Goal: Task Accomplishment & Management: Use online tool/utility

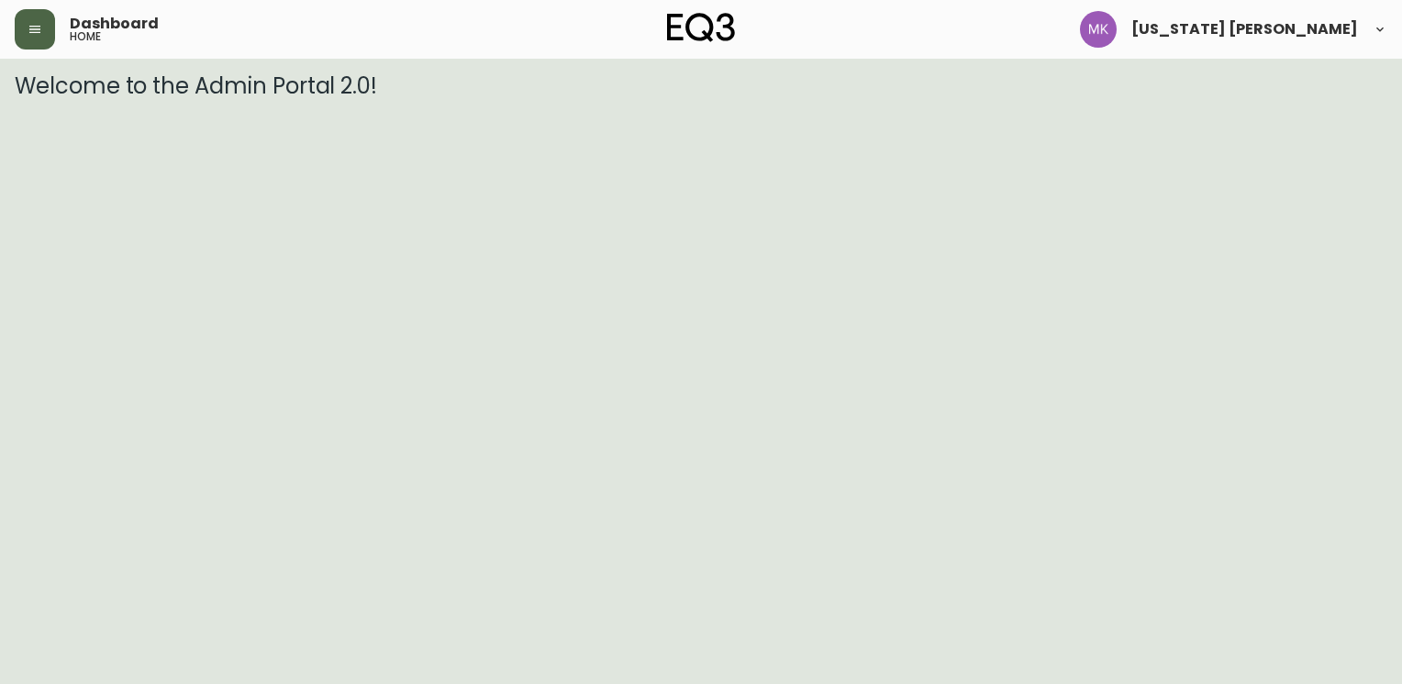
click at [43, 21] on button "button" at bounding box center [35, 29] width 40 height 40
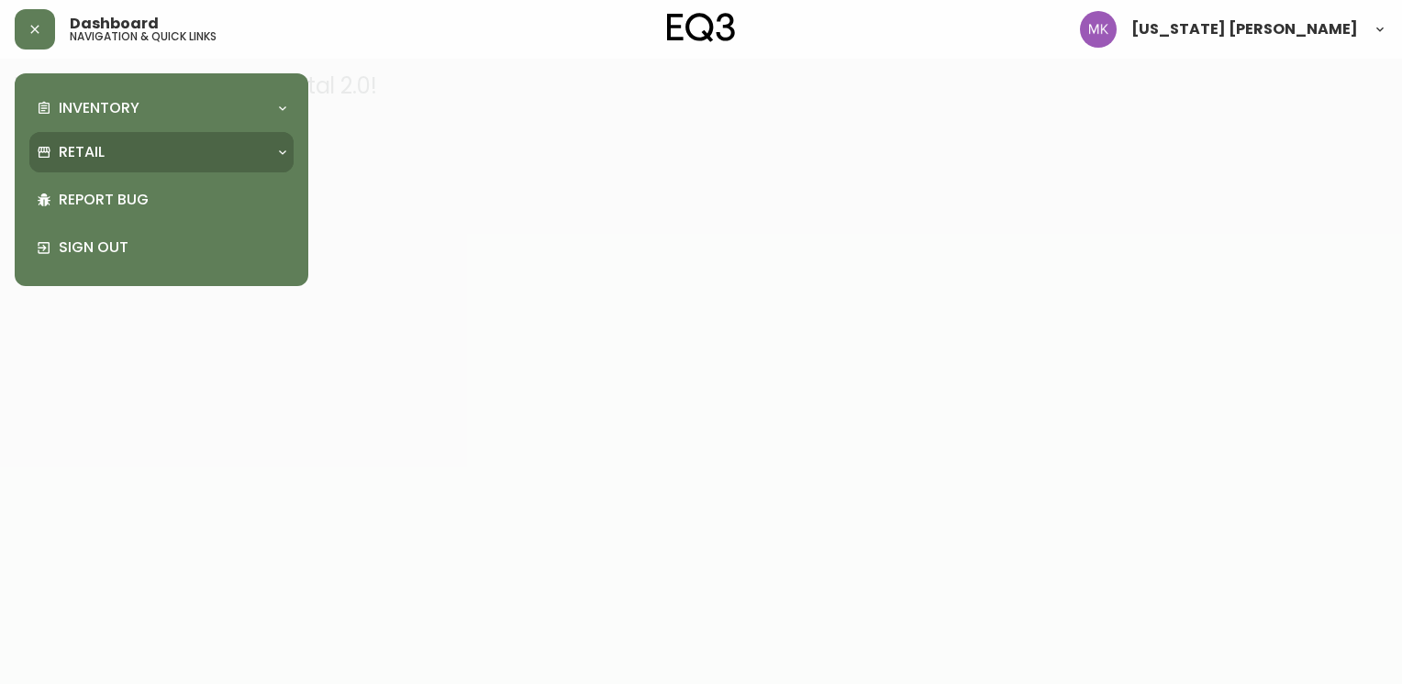
click at [77, 149] on p "Retail" at bounding box center [82, 152] width 46 height 20
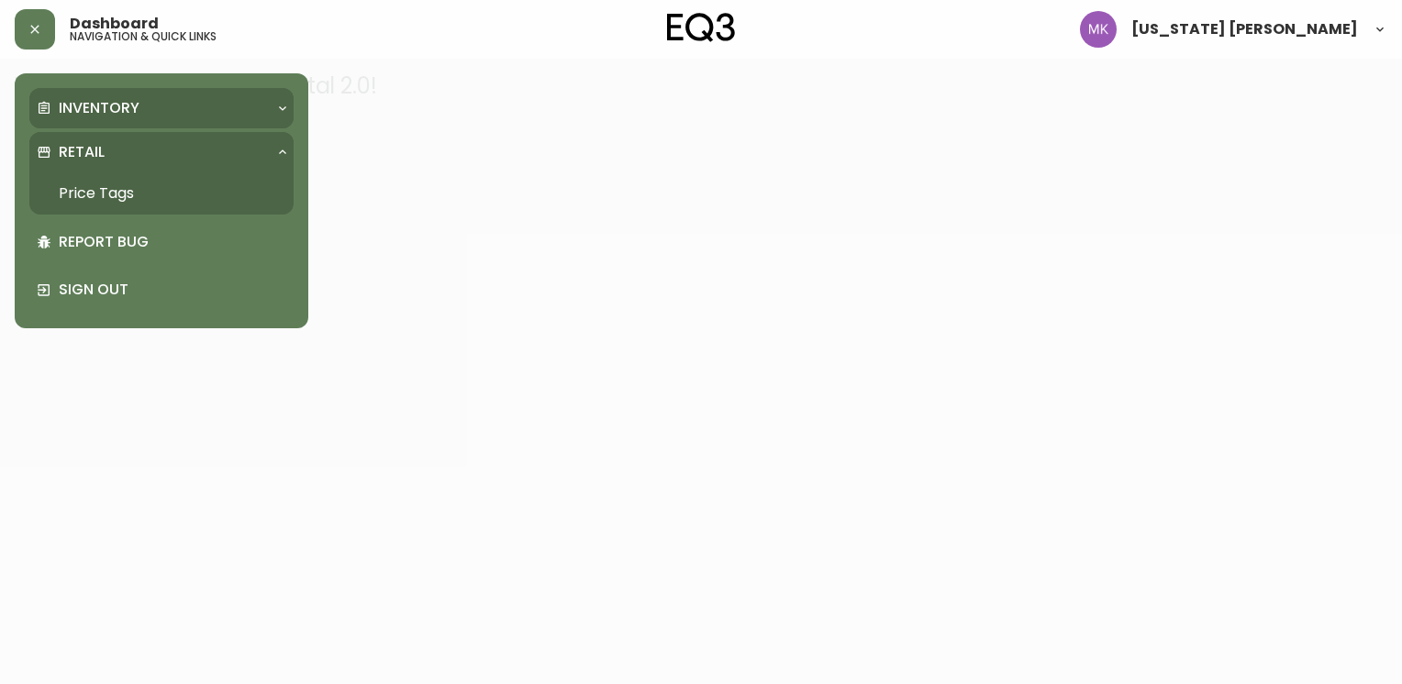
click at [94, 109] on p "Inventory" at bounding box center [99, 108] width 81 height 20
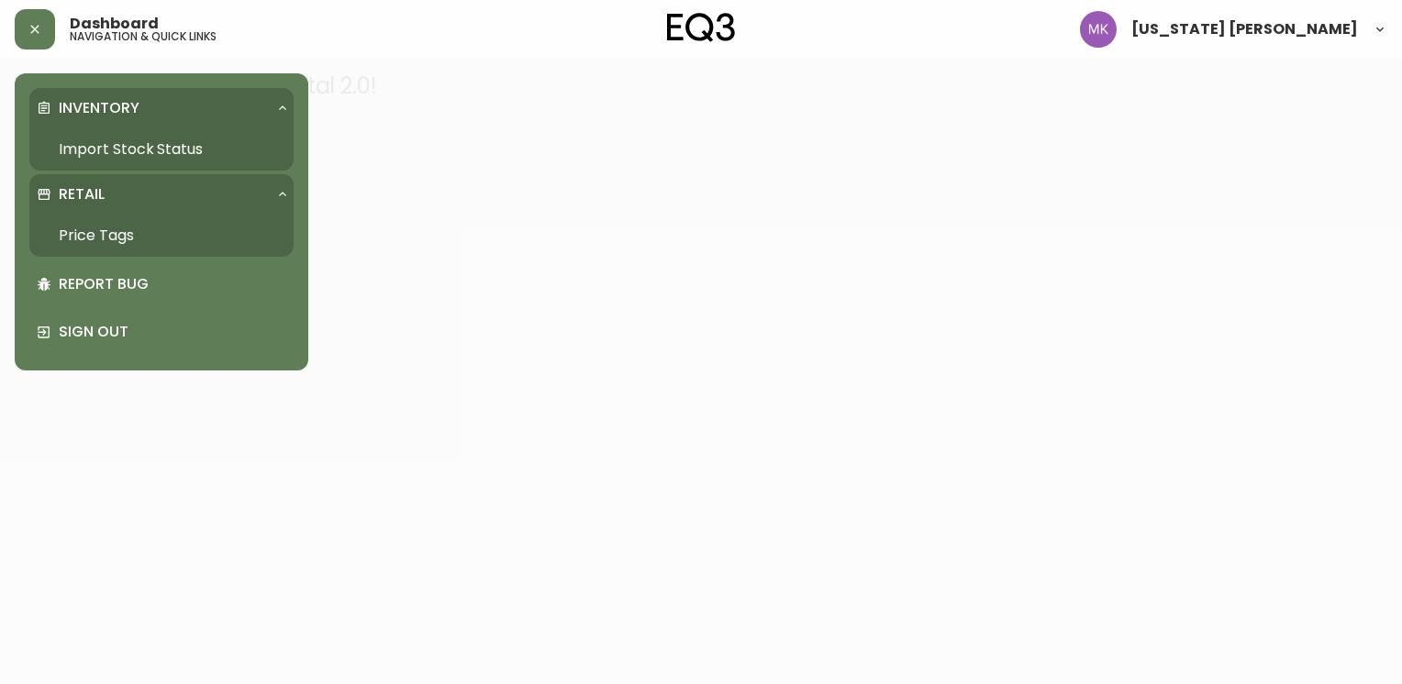
click at [96, 148] on link "Import Stock Status" at bounding box center [161, 149] width 264 height 42
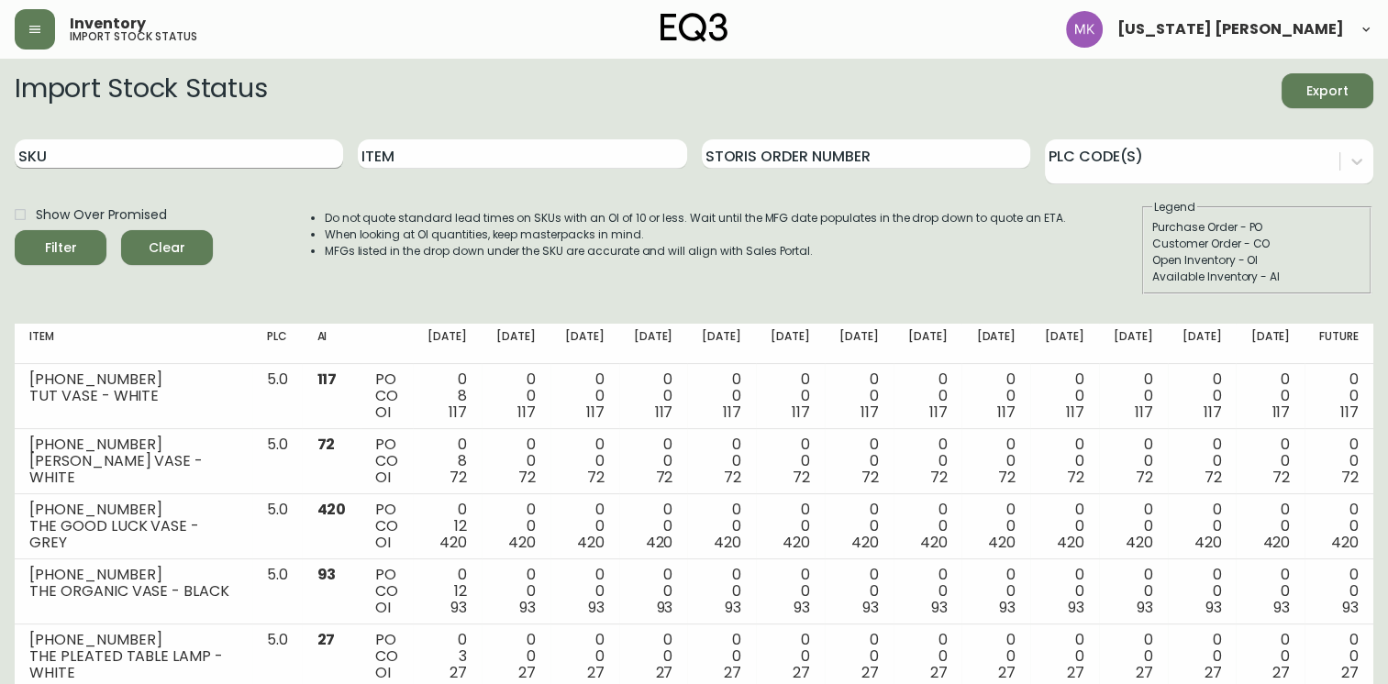
click at [235, 166] on input "SKU" at bounding box center [179, 153] width 328 height 29
click at [15, 230] on button "Filter" at bounding box center [61, 247] width 92 height 35
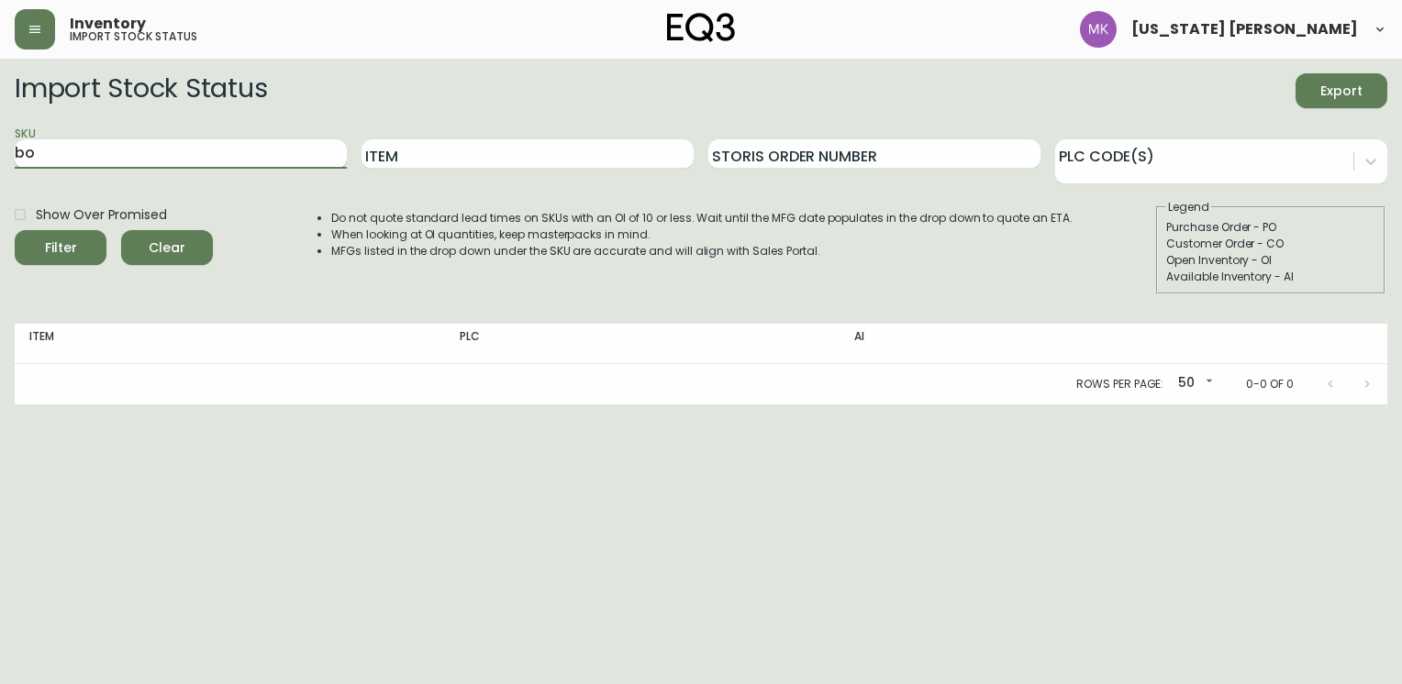
type input "b"
type input "boom"
click at [15, 230] on button "Filter" at bounding box center [61, 247] width 92 height 35
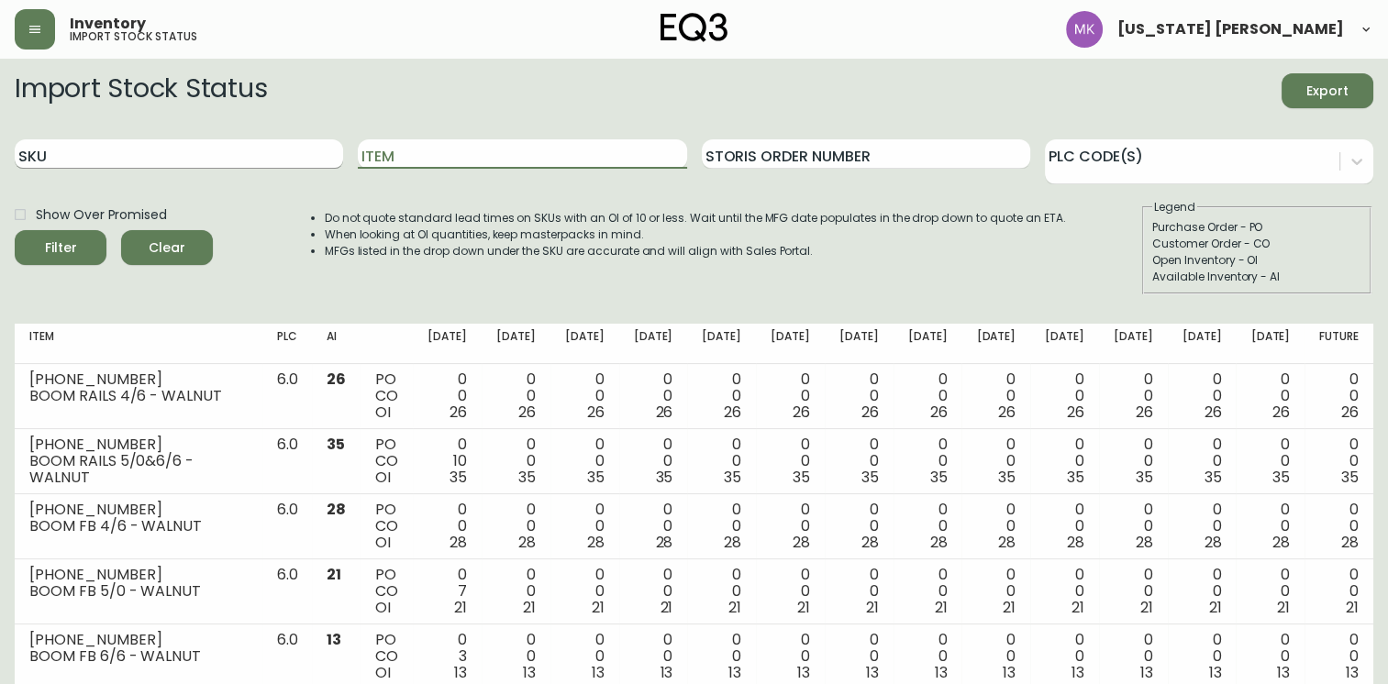
click at [246, 150] on input "SKU" at bounding box center [179, 153] width 328 height 29
paste input "[PHONE_NUMBER]"
click at [15, 230] on button "Filter" at bounding box center [61, 247] width 92 height 35
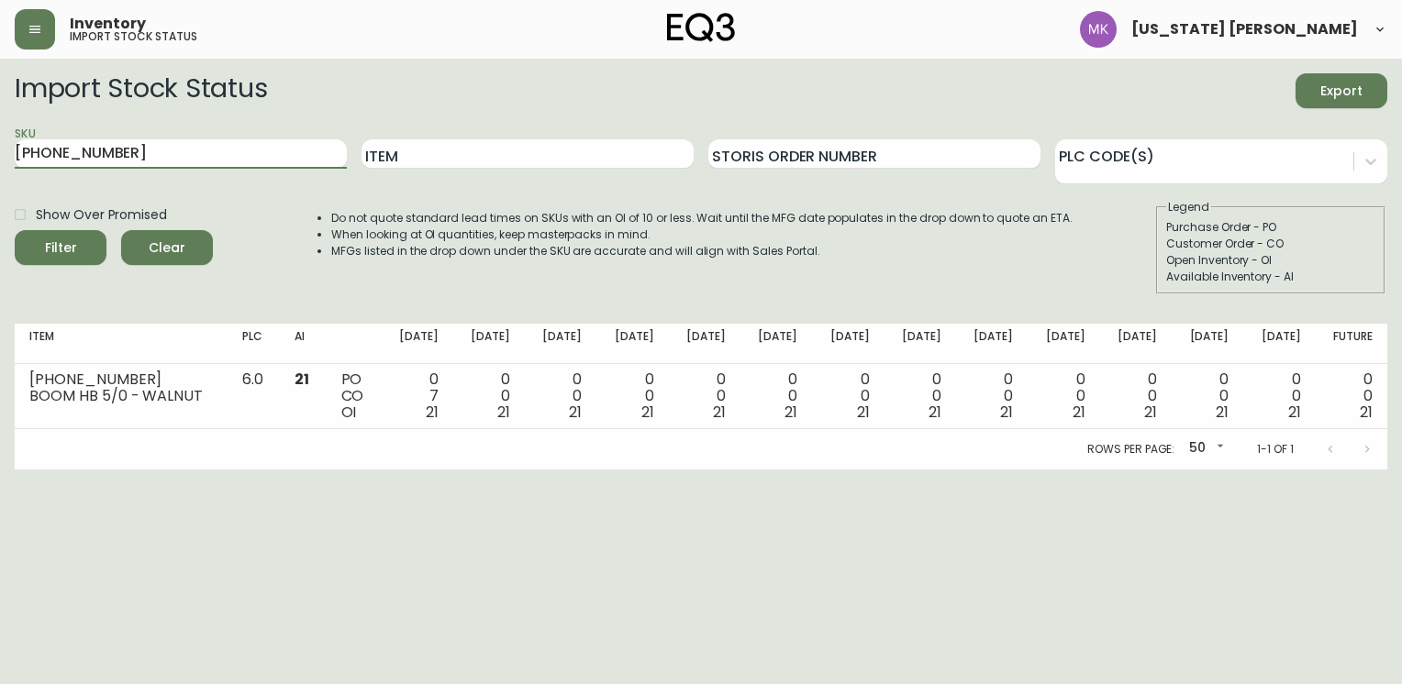
drag, startPoint x: 177, startPoint y: 157, endPoint x: 0, endPoint y: 166, distance: 177.3
click at [0, 166] on html "Inventory import stock status [US_STATE] [PERSON_NAME] Import Stock Status Expo…" at bounding box center [701, 235] width 1402 height 470
paste input "19"
click at [15, 230] on button "Filter" at bounding box center [61, 247] width 92 height 35
drag, startPoint x: 147, startPoint y: 150, endPoint x: -4, endPoint y: 162, distance: 150.9
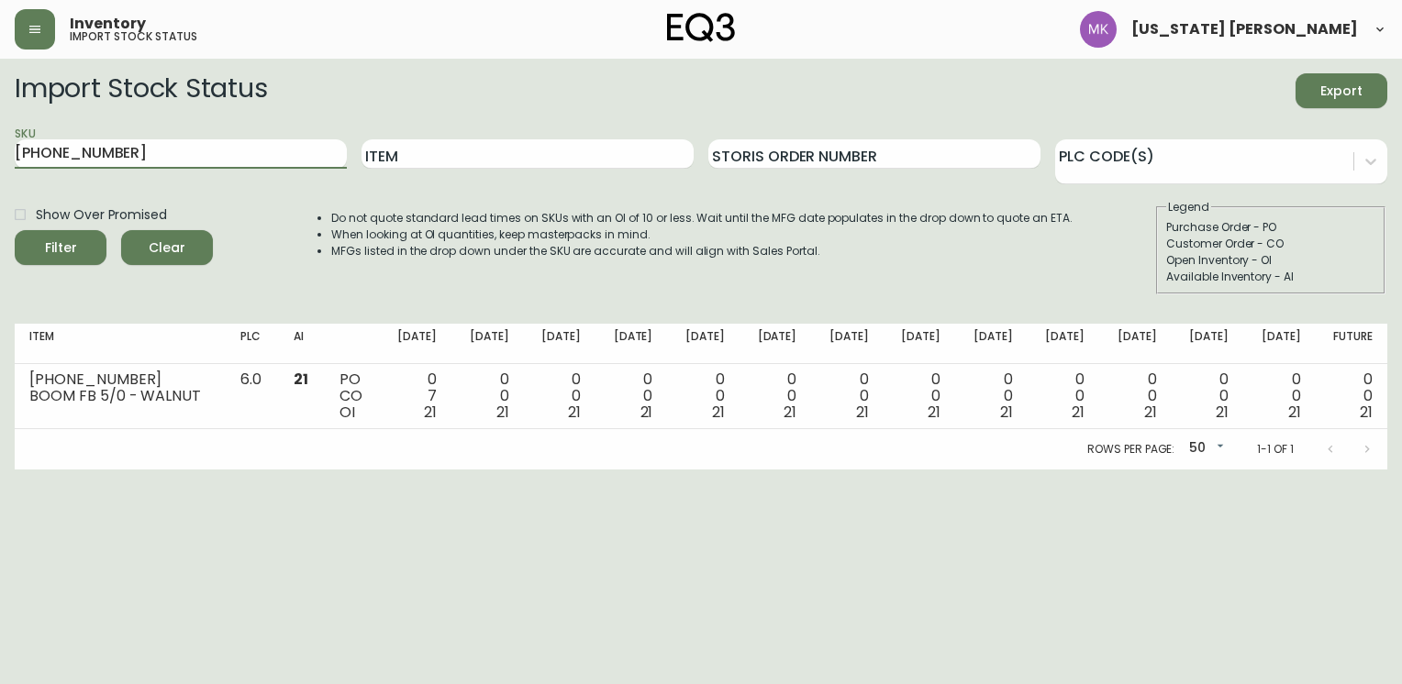
click at [0, 162] on html "Inventory import stock status [US_STATE] [PERSON_NAME] Import Stock Status Expo…" at bounding box center [701, 235] width 1402 height 470
paste input "2"
click at [15, 230] on button "Filter" at bounding box center [61, 247] width 92 height 35
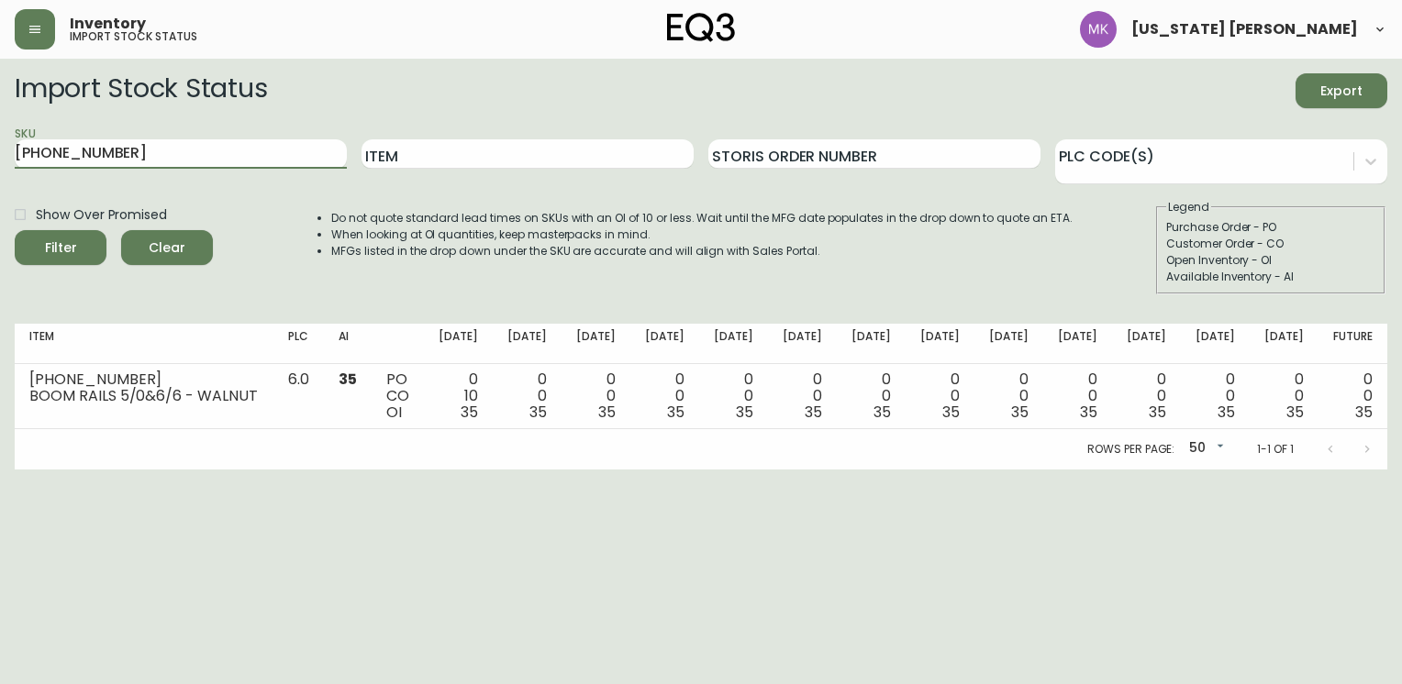
drag, startPoint x: 143, startPoint y: 158, endPoint x: 0, endPoint y: 164, distance: 143.2
click at [0, 164] on html "Inventory import stock status [US_STATE] [PERSON_NAME] Import Stock Status Expo…" at bounding box center [701, 235] width 1402 height 470
paste input "[PHONE_NUMBER]"
click at [15, 230] on button "Filter" at bounding box center [61, 247] width 92 height 35
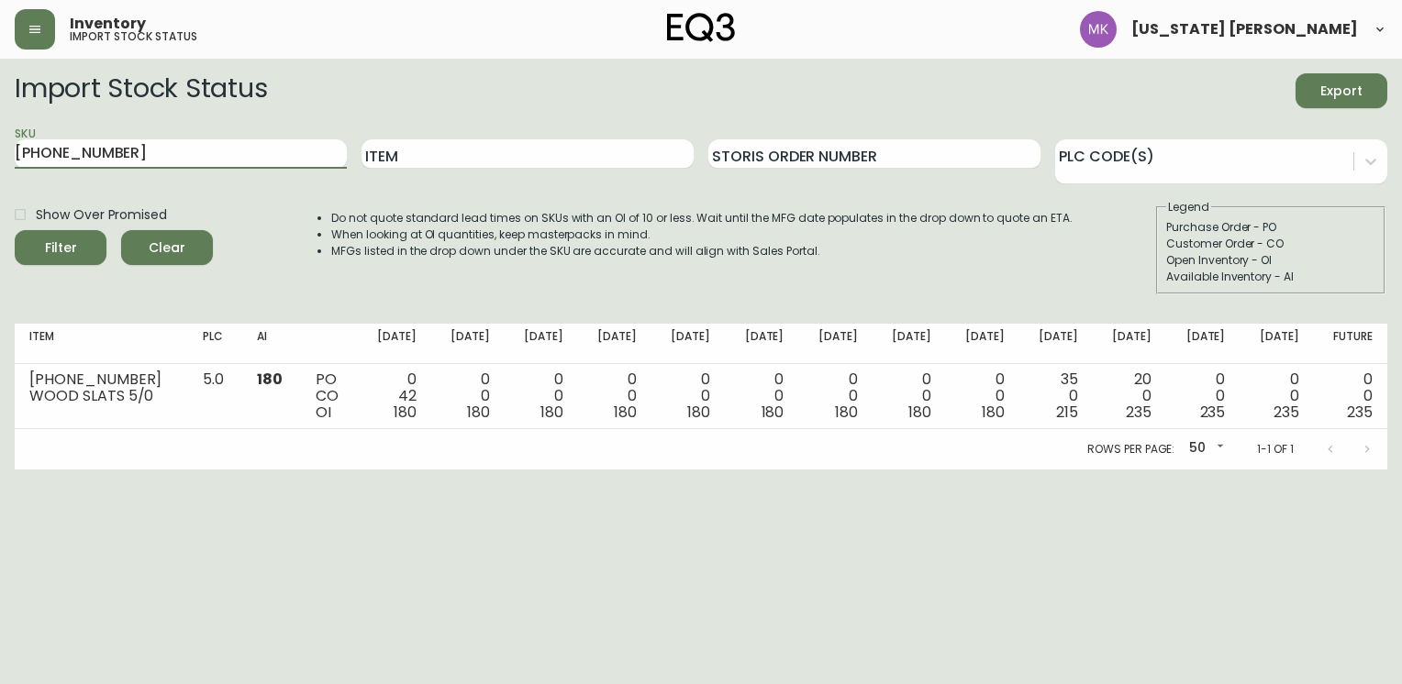
drag, startPoint x: 154, startPoint y: 158, endPoint x: -4, endPoint y: 154, distance: 157.8
click at [0, 154] on html "Inventory import stock status [US_STATE] [PERSON_NAME] Import Stock Status Expo…" at bounding box center [701, 235] width 1402 height 470
paste input "[PHONE_NUMBER]"
click at [15, 230] on button "Filter" at bounding box center [61, 247] width 92 height 35
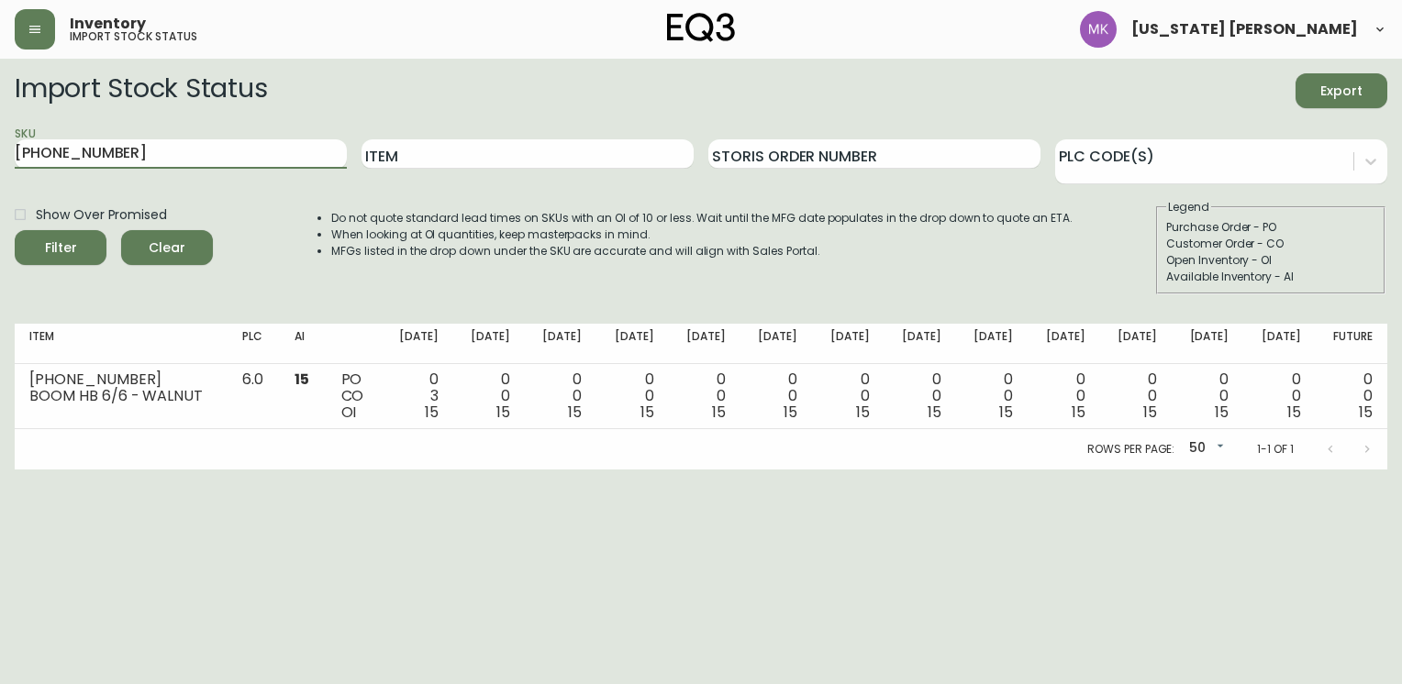
drag, startPoint x: 132, startPoint y: 155, endPoint x: 0, endPoint y: 154, distance: 132.1
click at [0, 154] on html "Inventory import stock status [US_STATE] [PERSON_NAME] Import Stock Status Expo…" at bounding box center [701, 235] width 1402 height 470
paste input "0"
click at [15, 230] on button "Filter" at bounding box center [61, 247] width 92 height 35
drag, startPoint x: 152, startPoint y: 167, endPoint x: -4, endPoint y: 151, distance: 156.7
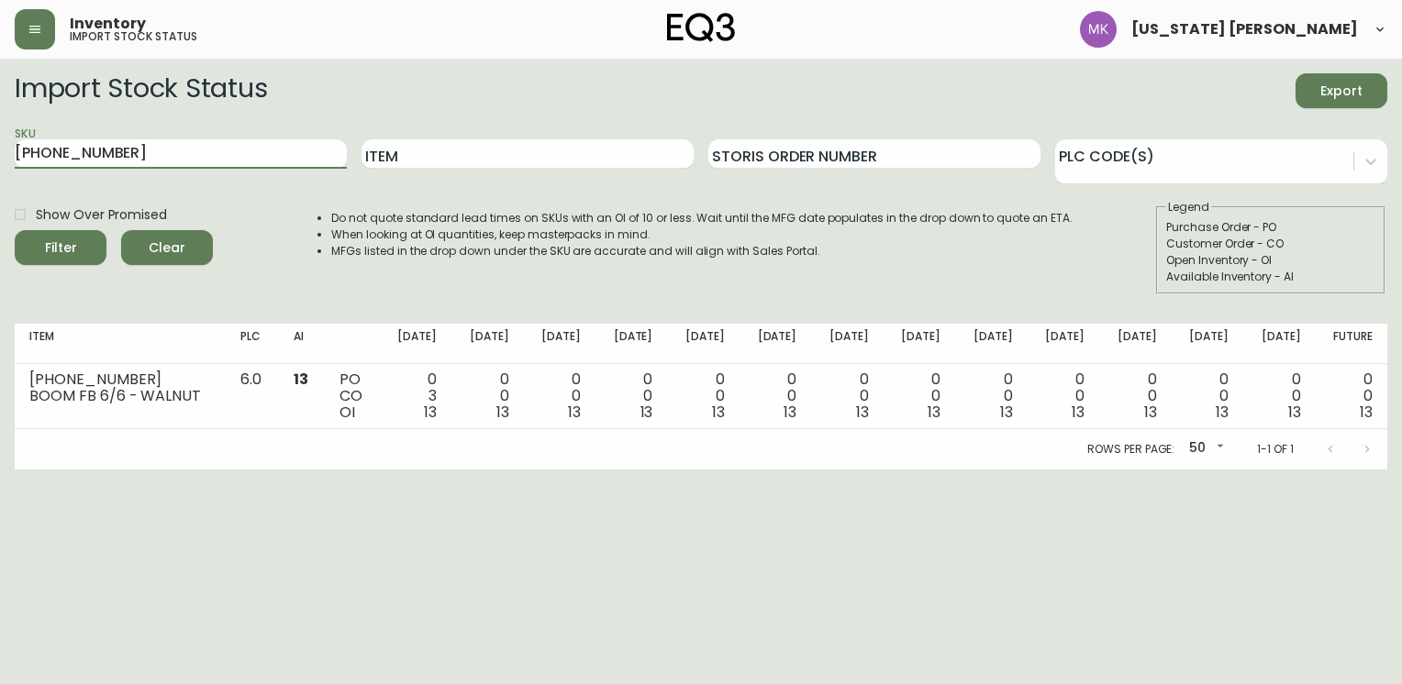
click at [0, 151] on html "Inventory import stock status [US_STATE] [PERSON_NAME] Import Stock Status Expo…" at bounding box center [701, 235] width 1402 height 470
paste input "12"
type input "[PHONE_NUMBER]"
click at [15, 230] on button "Filter" at bounding box center [61, 247] width 92 height 35
